Goal: Check status: Check status

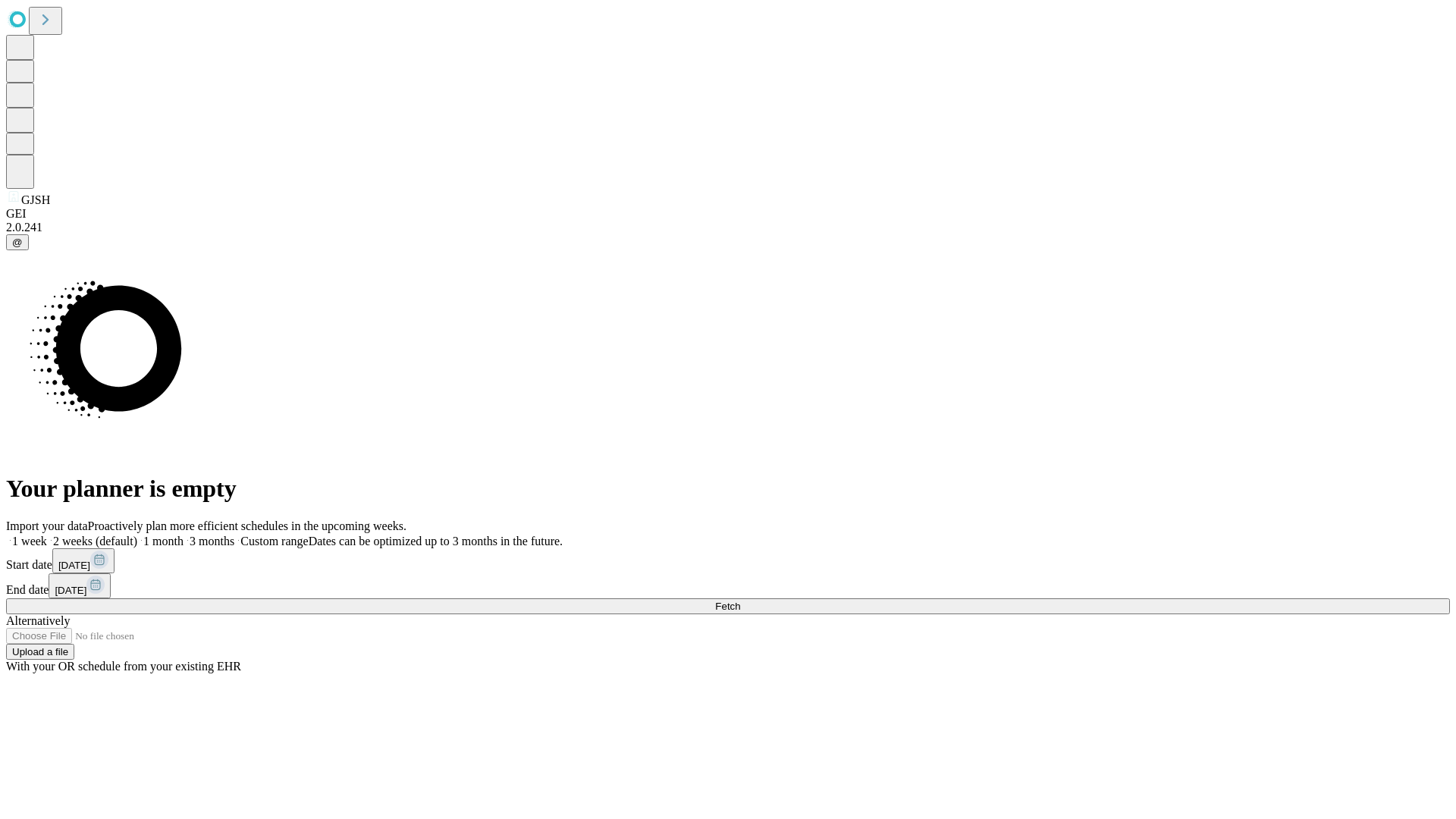
click at [741, 601] on span "Fetch" at bounding box center [727, 606] width 25 height 11
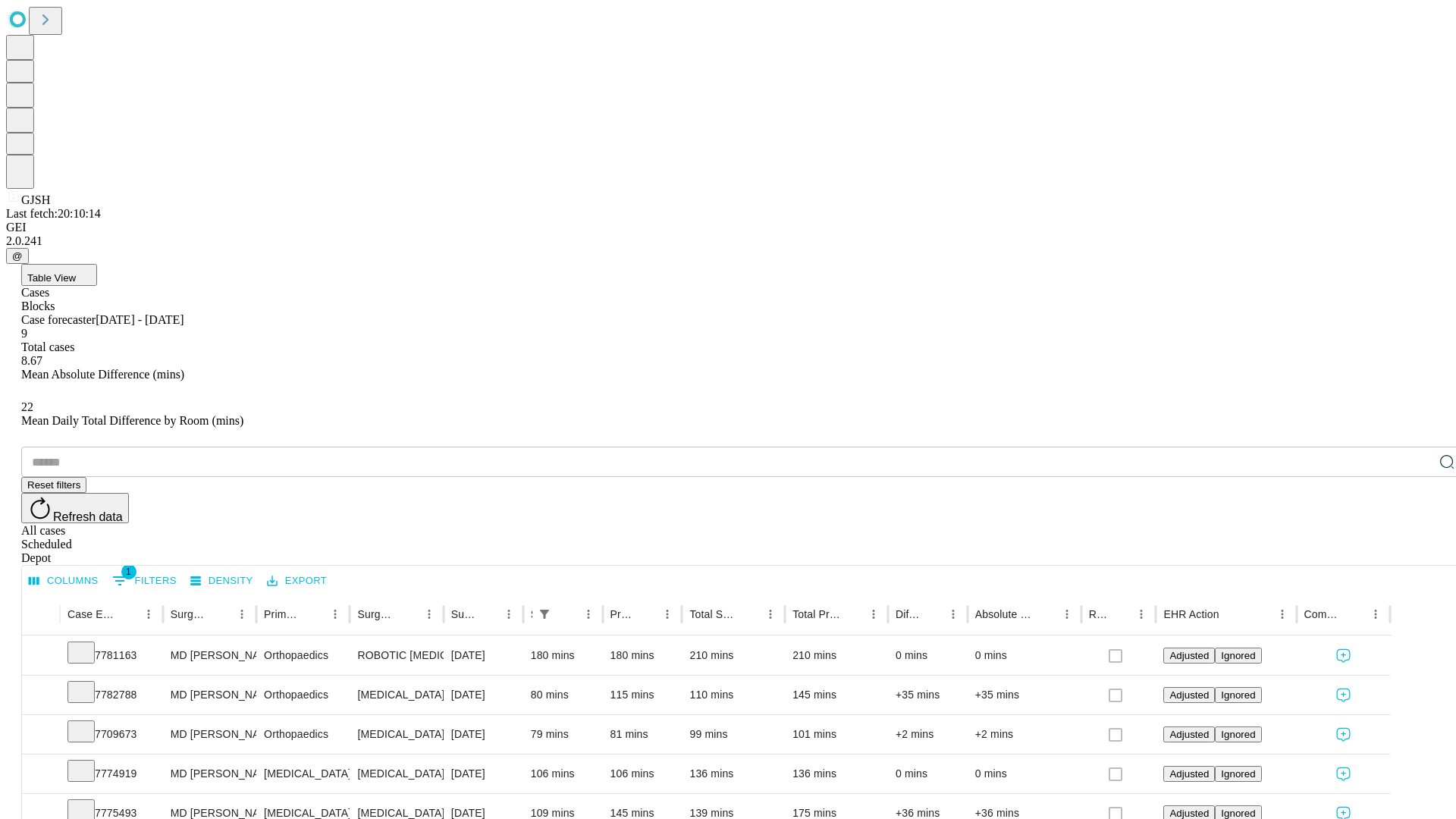
click at [1358, 537] on div "Scheduled" at bounding box center [743, 544] width 1444 height 14
